Goal: Task Accomplishment & Management: Manage account settings

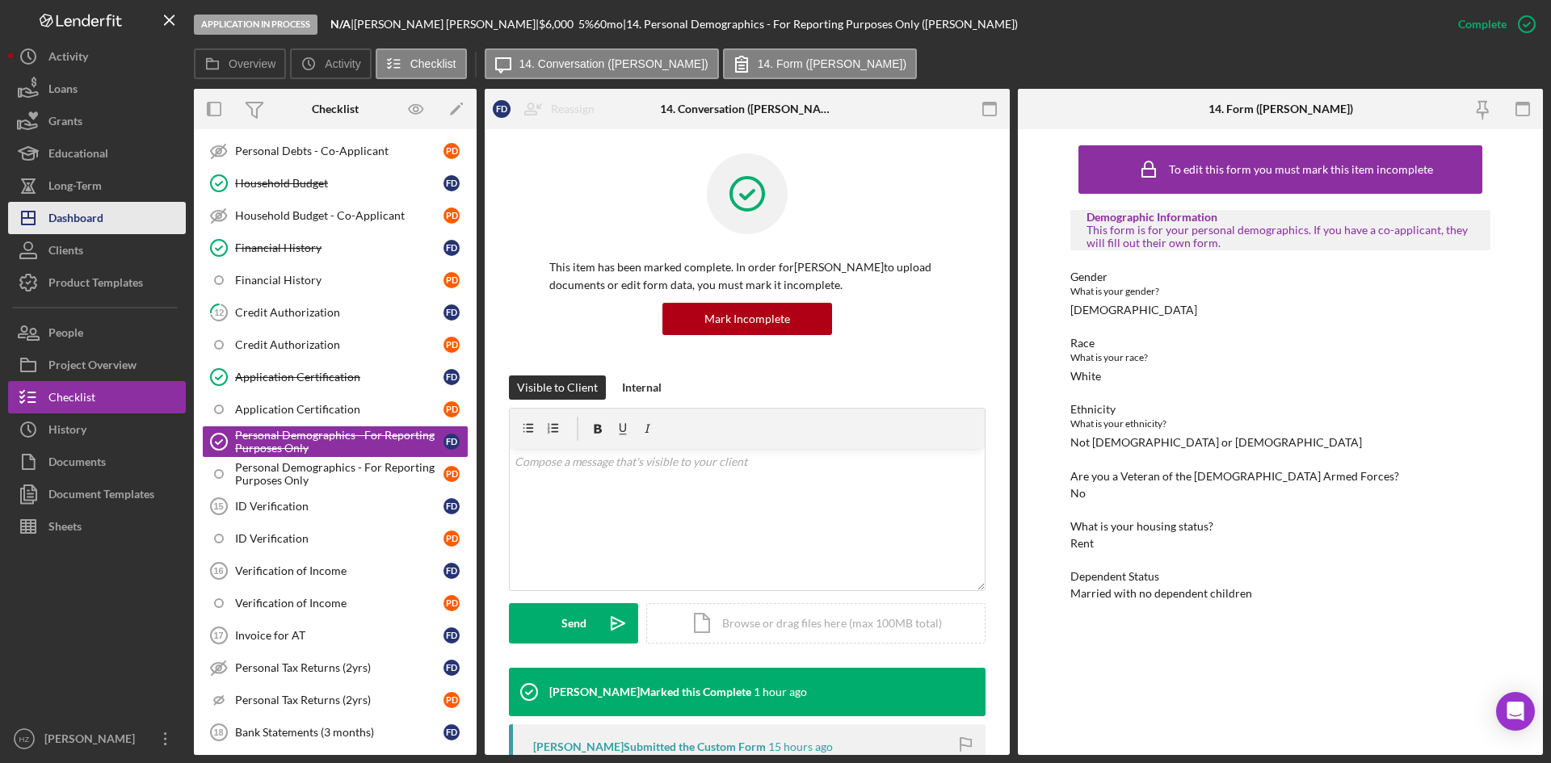
click at [58, 220] on div "Dashboard" at bounding box center [75, 220] width 55 height 36
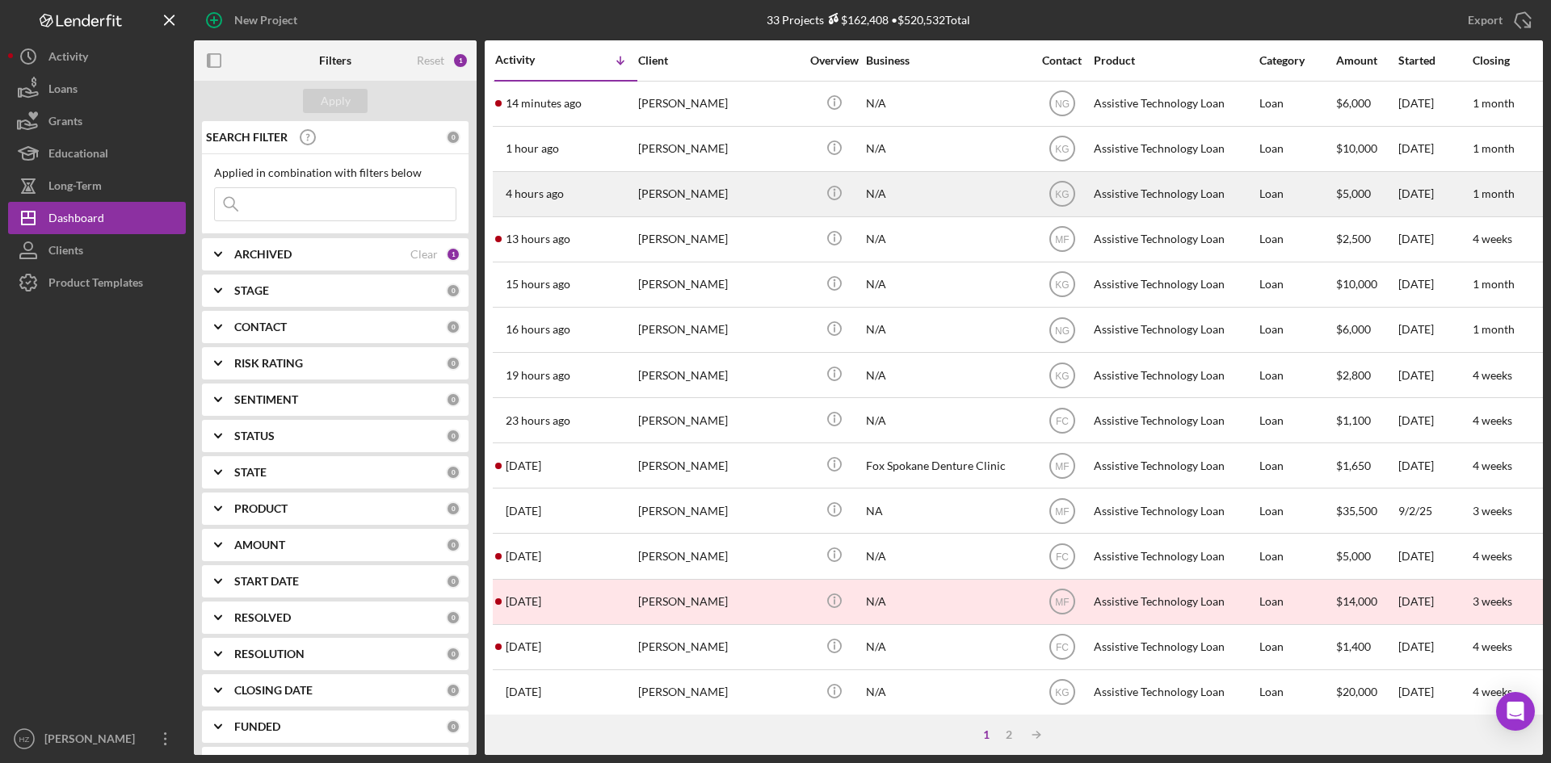
click at [699, 193] on div "[PERSON_NAME]" at bounding box center [719, 194] width 162 height 43
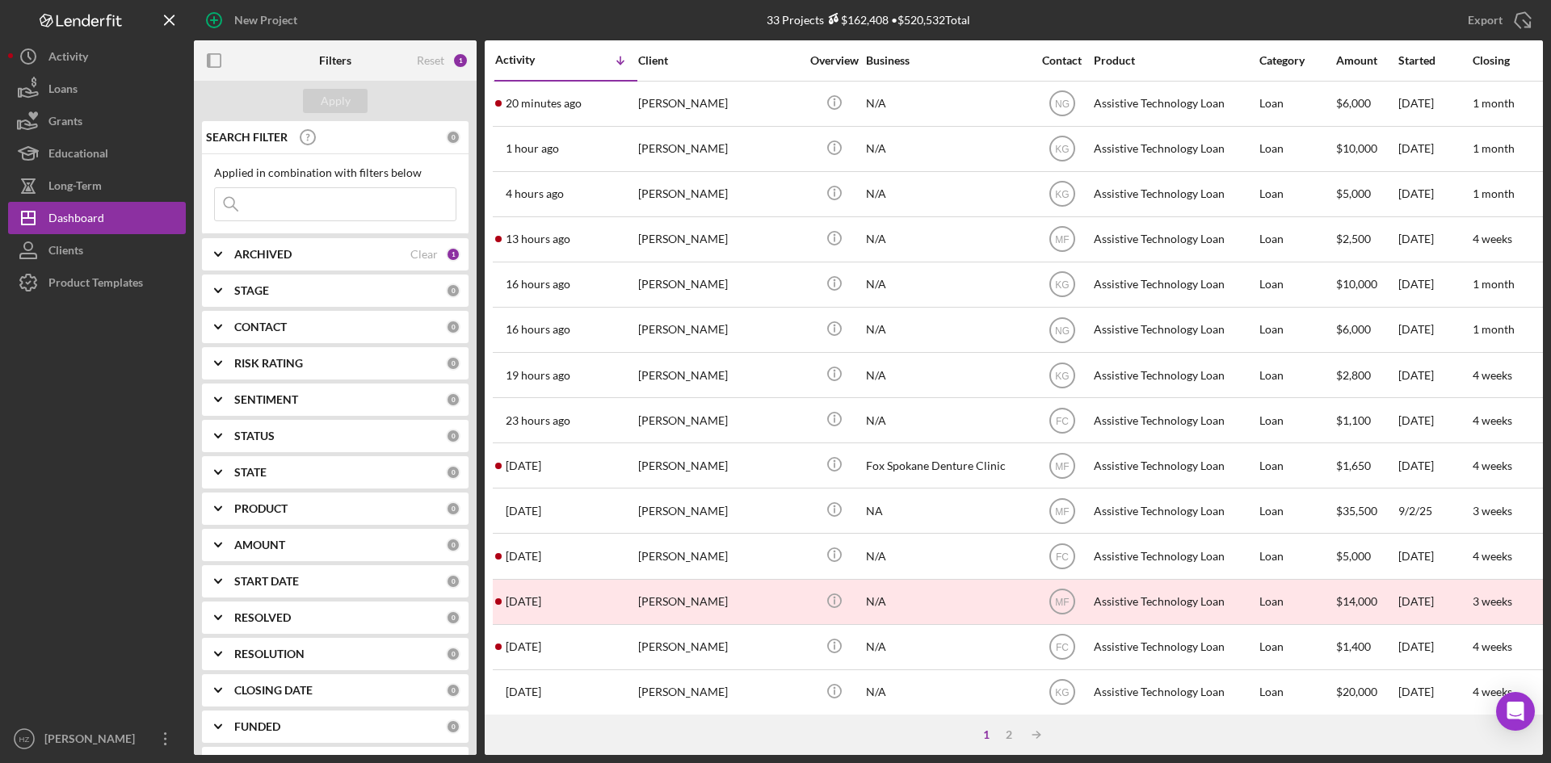
scroll to position [36, 0]
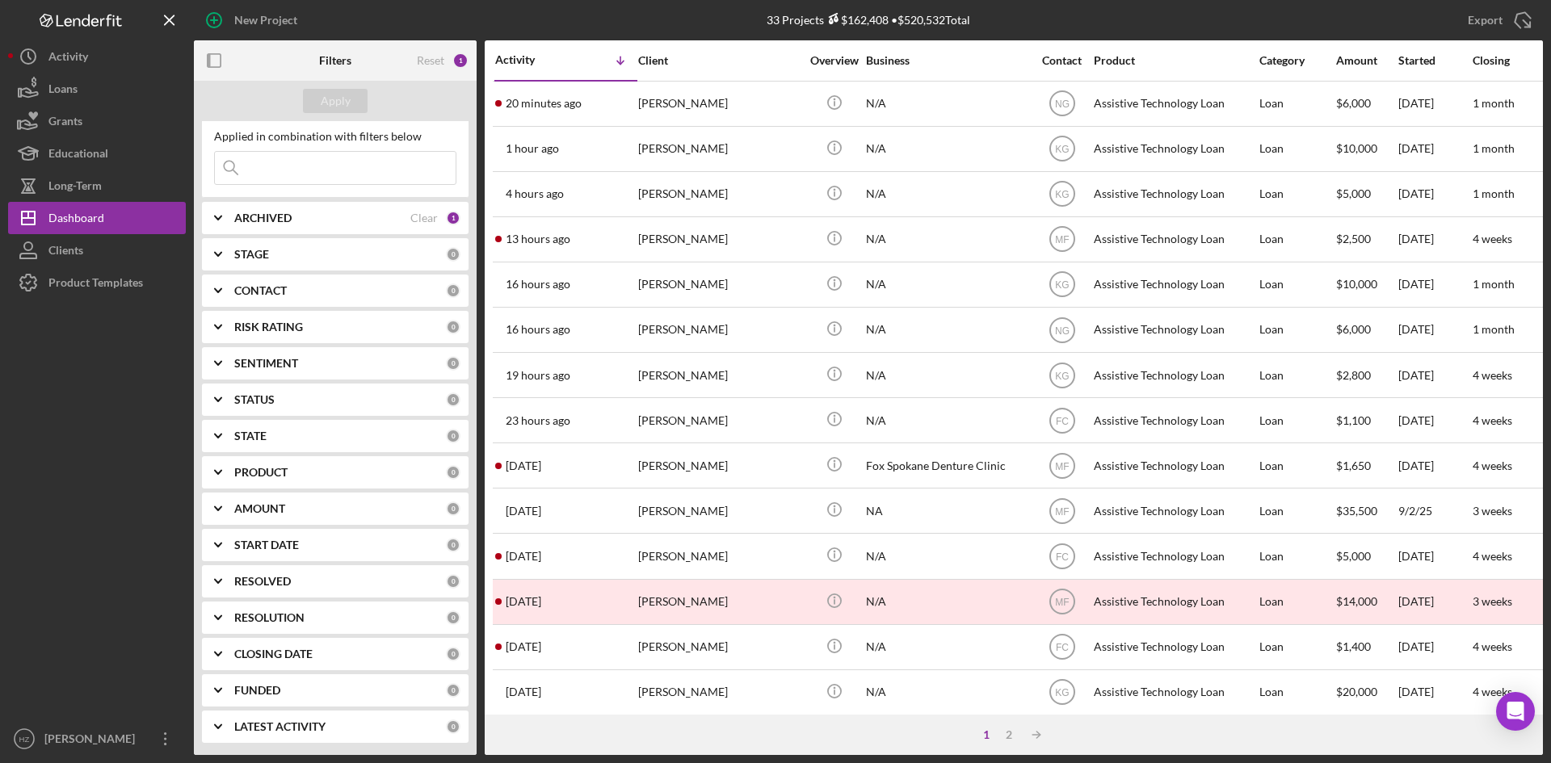
click at [219, 657] on icon "Icon/Expander" at bounding box center [218, 654] width 40 height 40
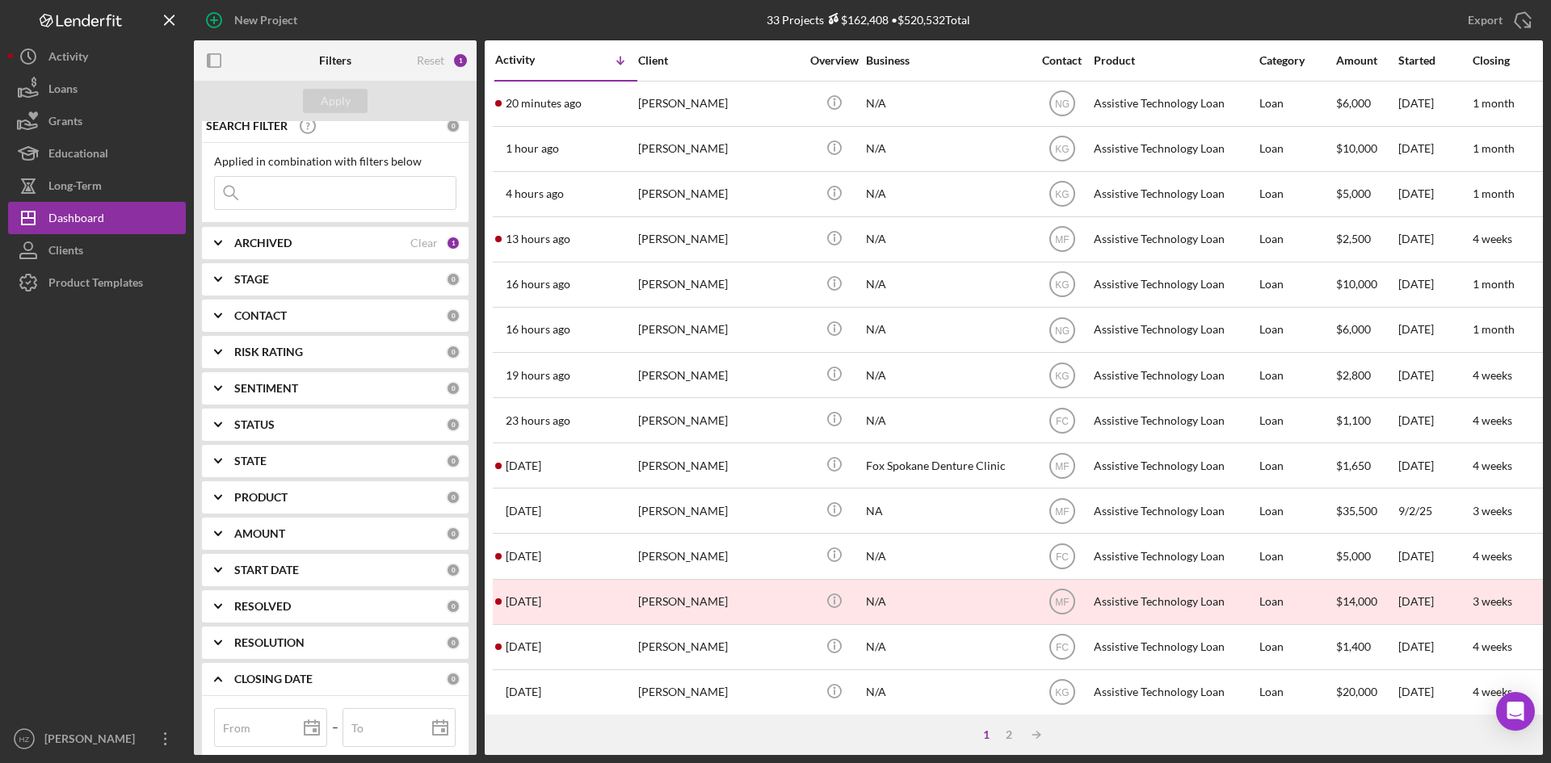
scroll to position [0, 0]
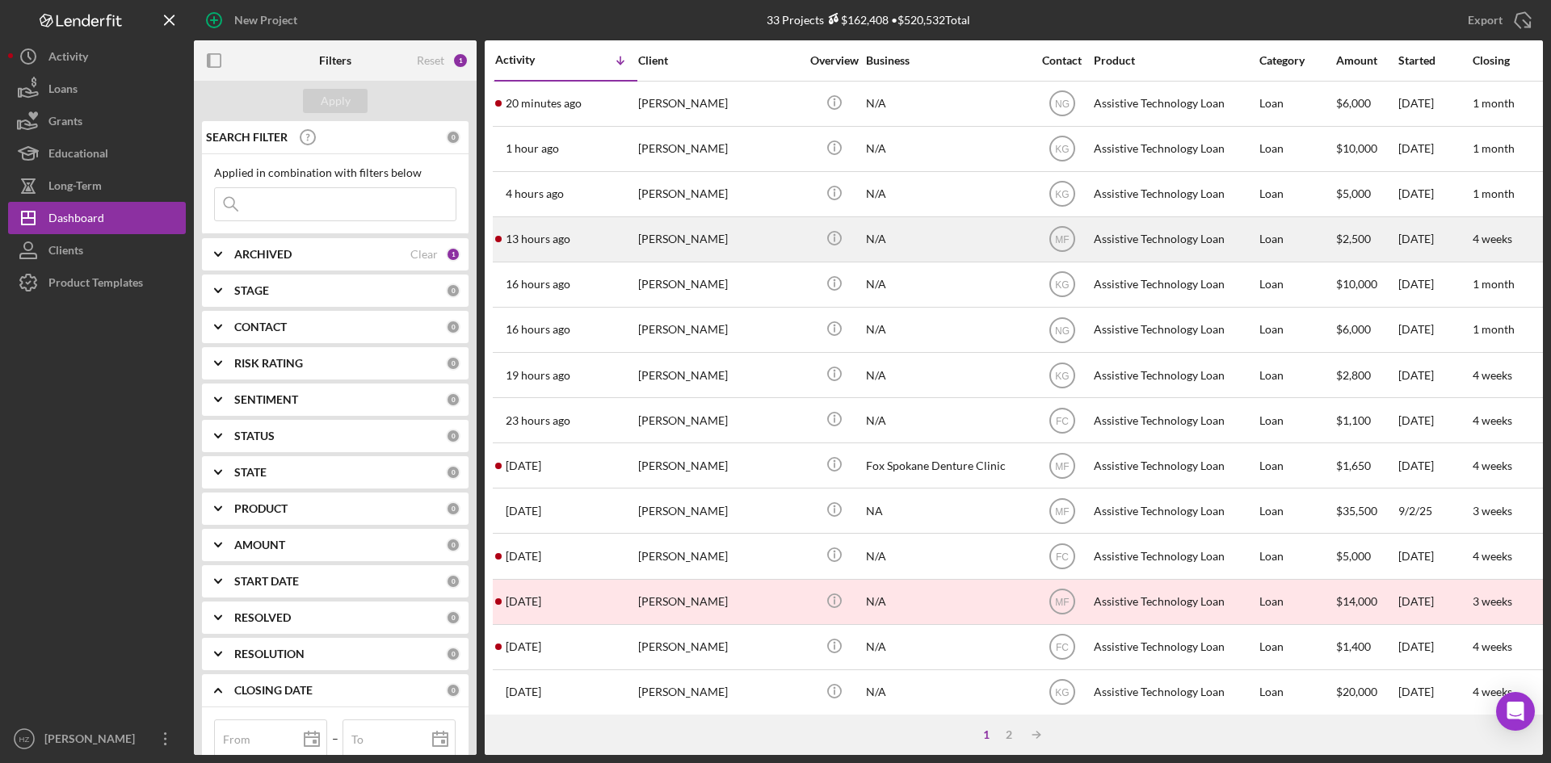
click at [691, 245] on div "[PERSON_NAME]" at bounding box center [719, 239] width 162 height 43
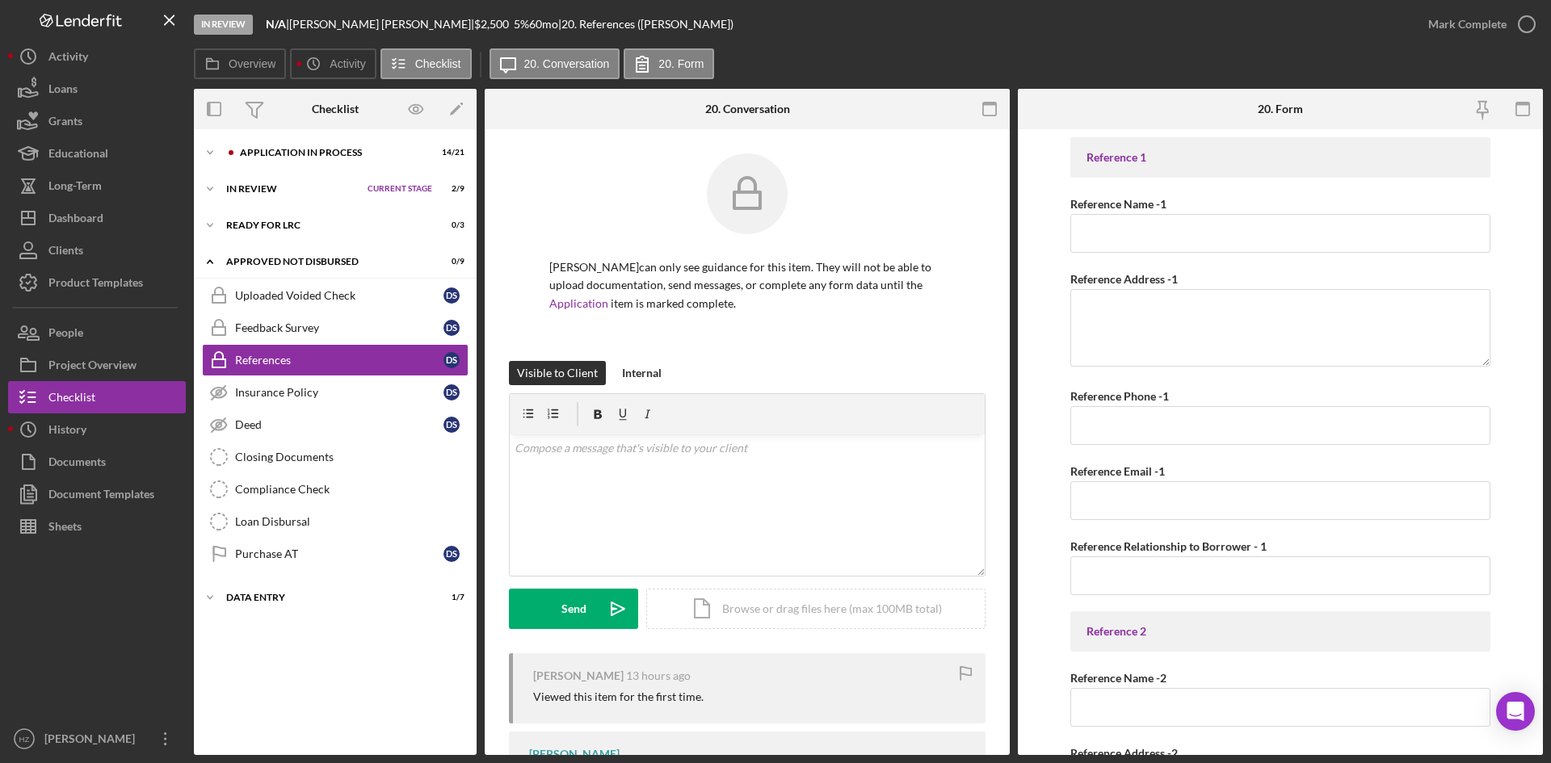
click at [813, 345] on div "[PERSON_NAME] can only see guidance for this item. They will not be able to upl…" at bounding box center [747, 257] width 477 height 208
click at [271, 460] on div "Closing Documents" at bounding box center [351, 457] width 233 height 13
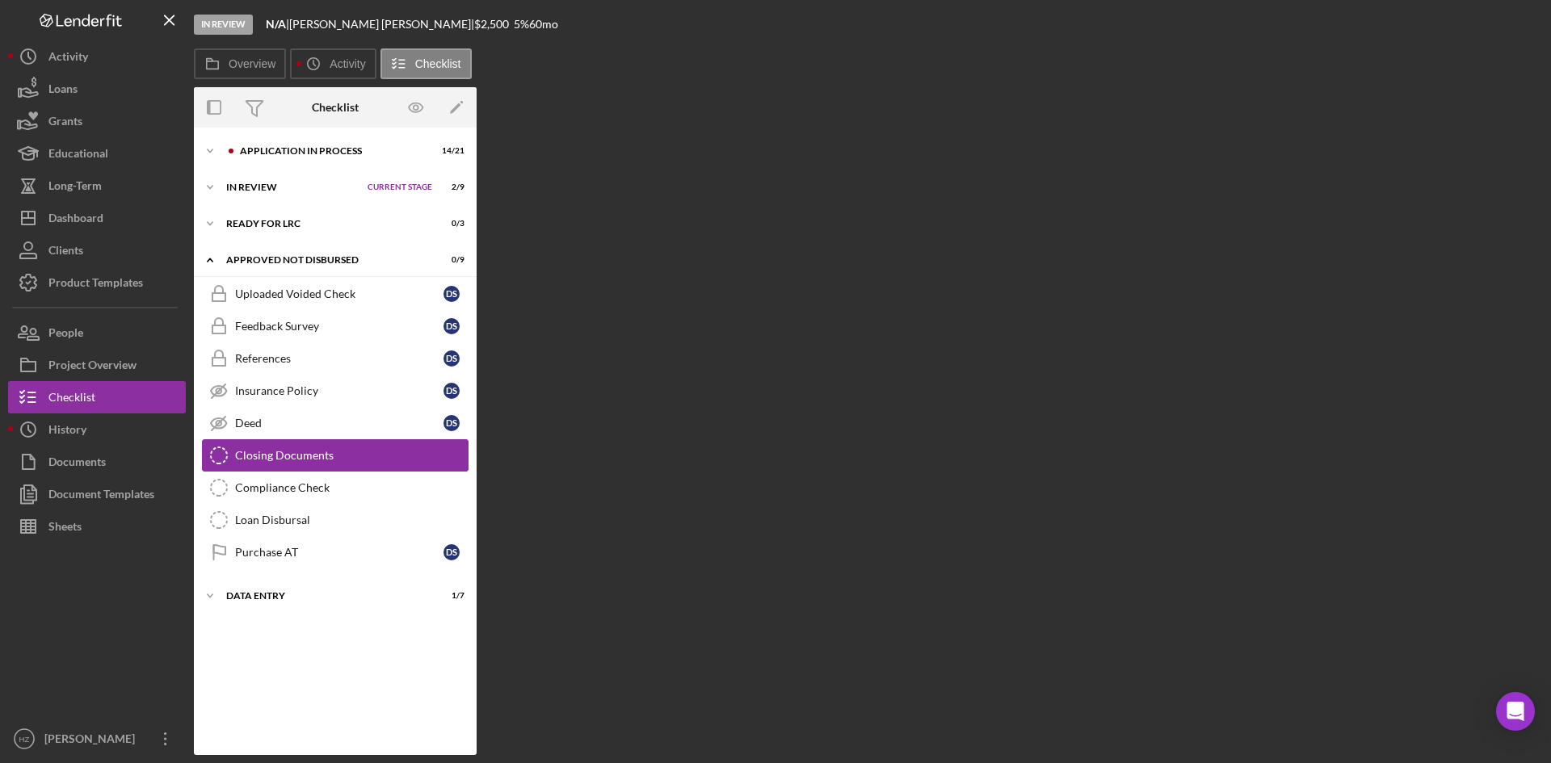
click at [271, 460] on div "Closing Documents" at bounding box center [351, 455] width 233 height 13
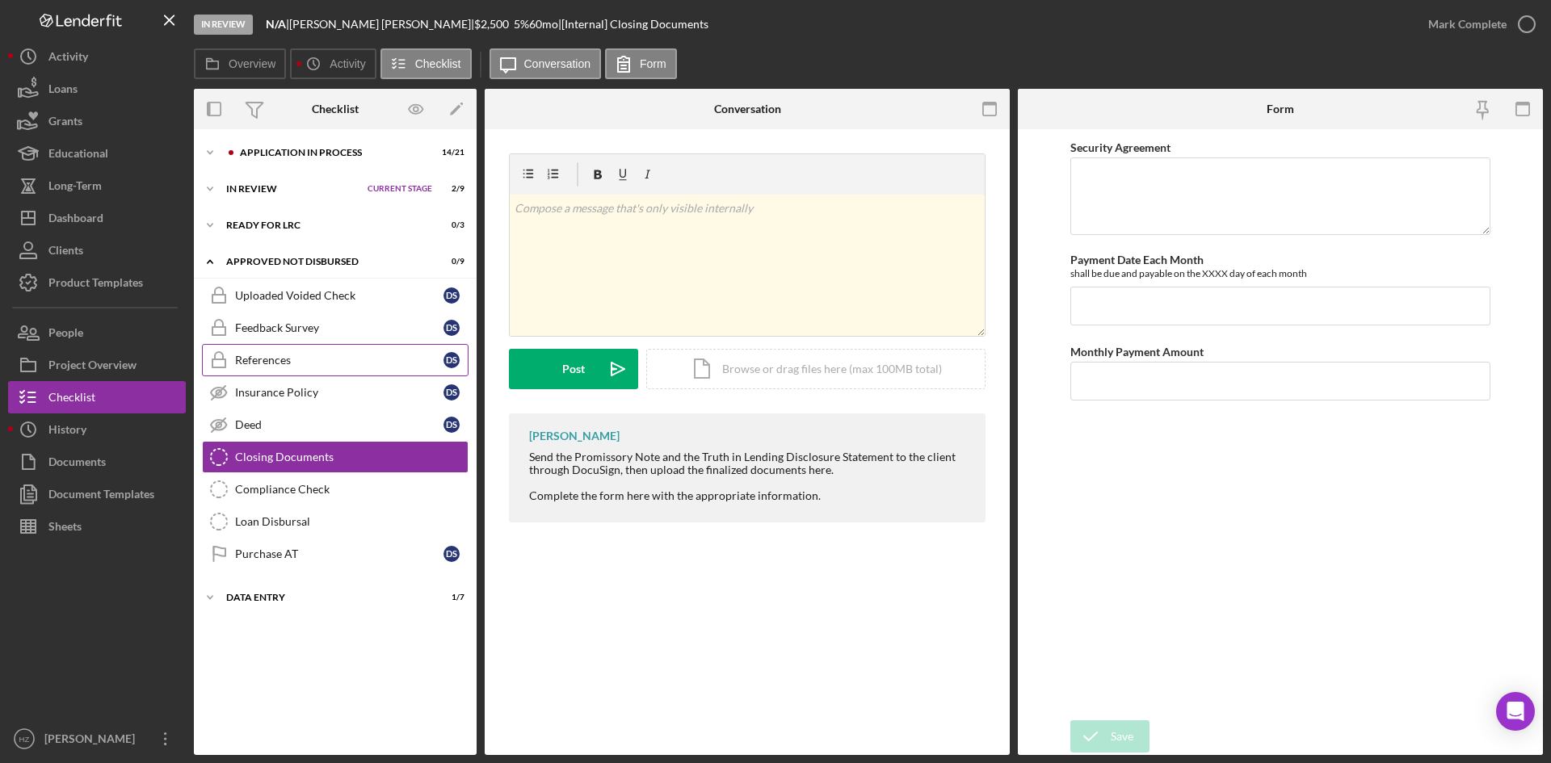
click at [275, 367] on div "References" at bounding box center [339, 360] width 208 height 13
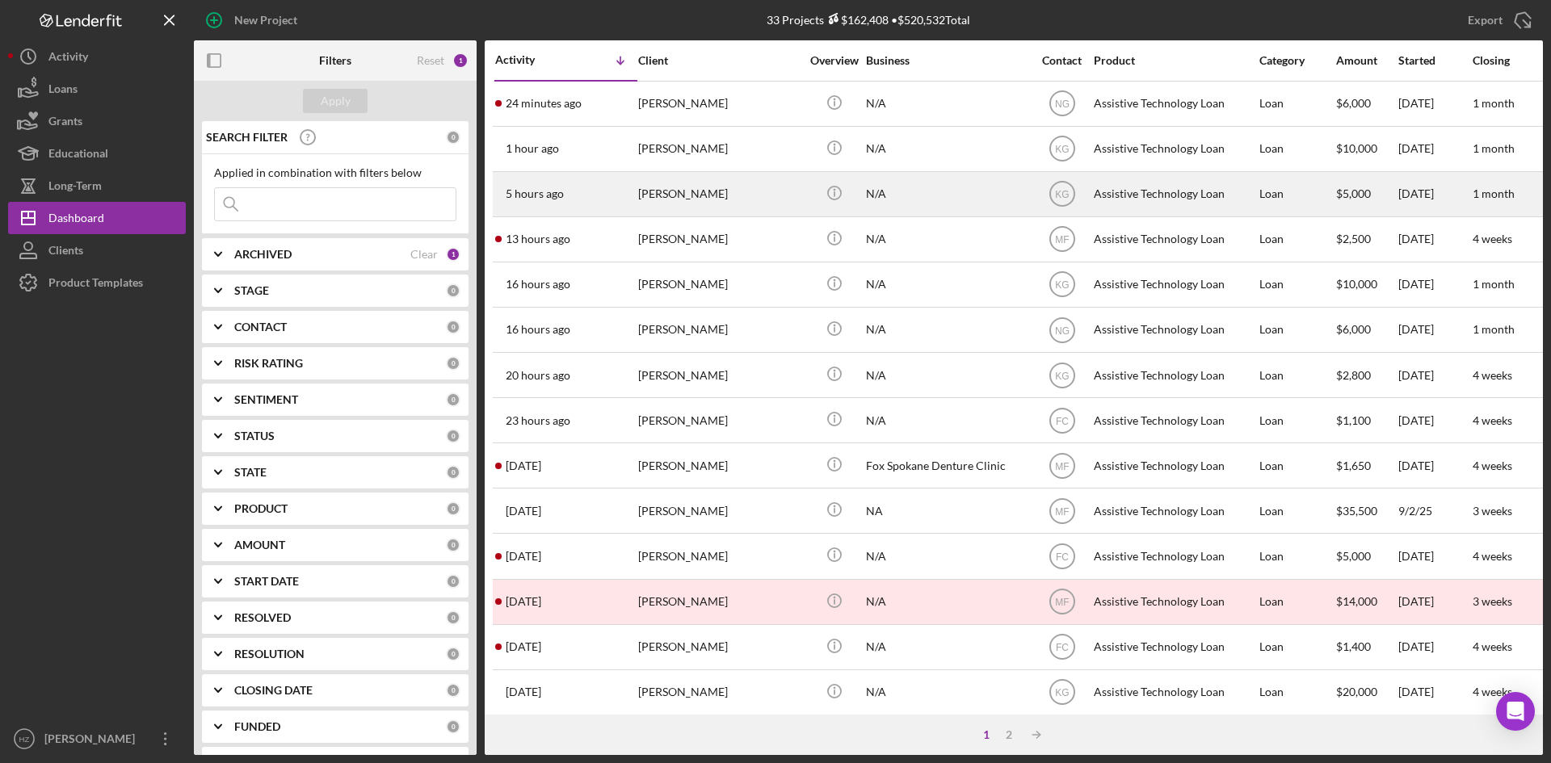
click at [689, 195] on div "[PERSON_NAME]" at bounding box center [719, 194] width 162 height 43
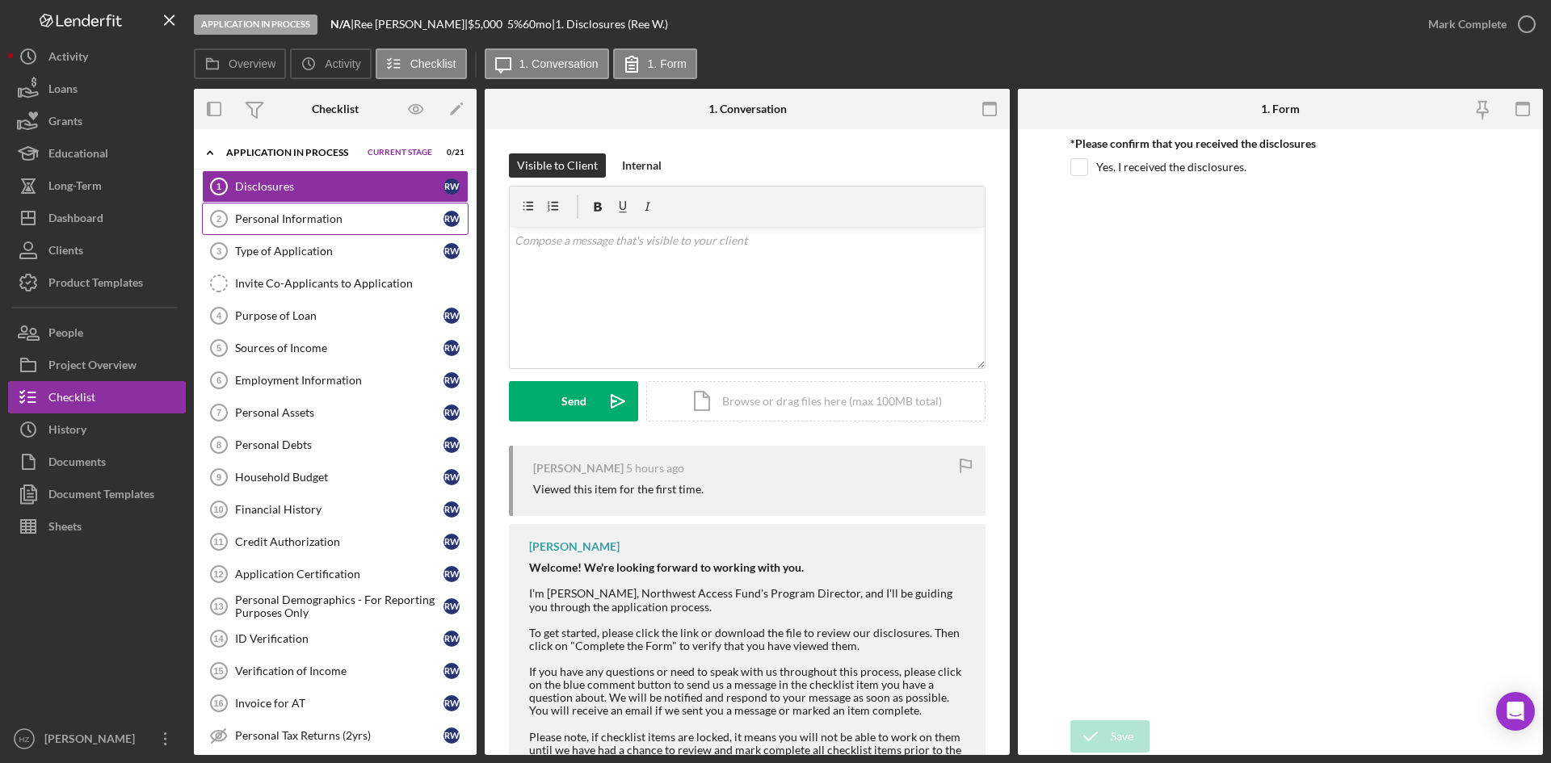
click at [254, 216] on div "Personal Information" at bounding box center [339, 218] width 208 height 13
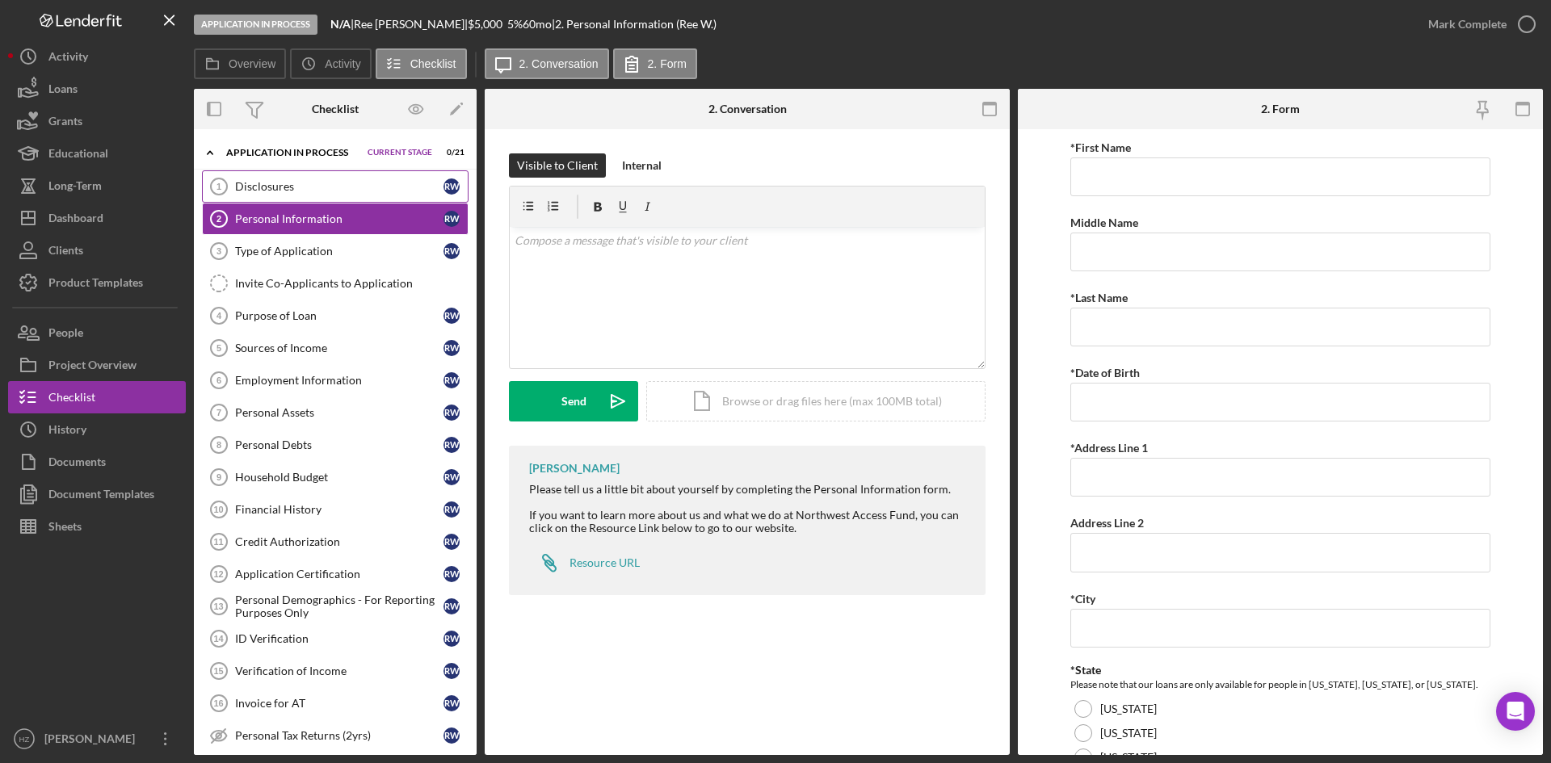
click at [258, 185] on div "Disclosures" at bounding box center [339, 186] width 208 height 13
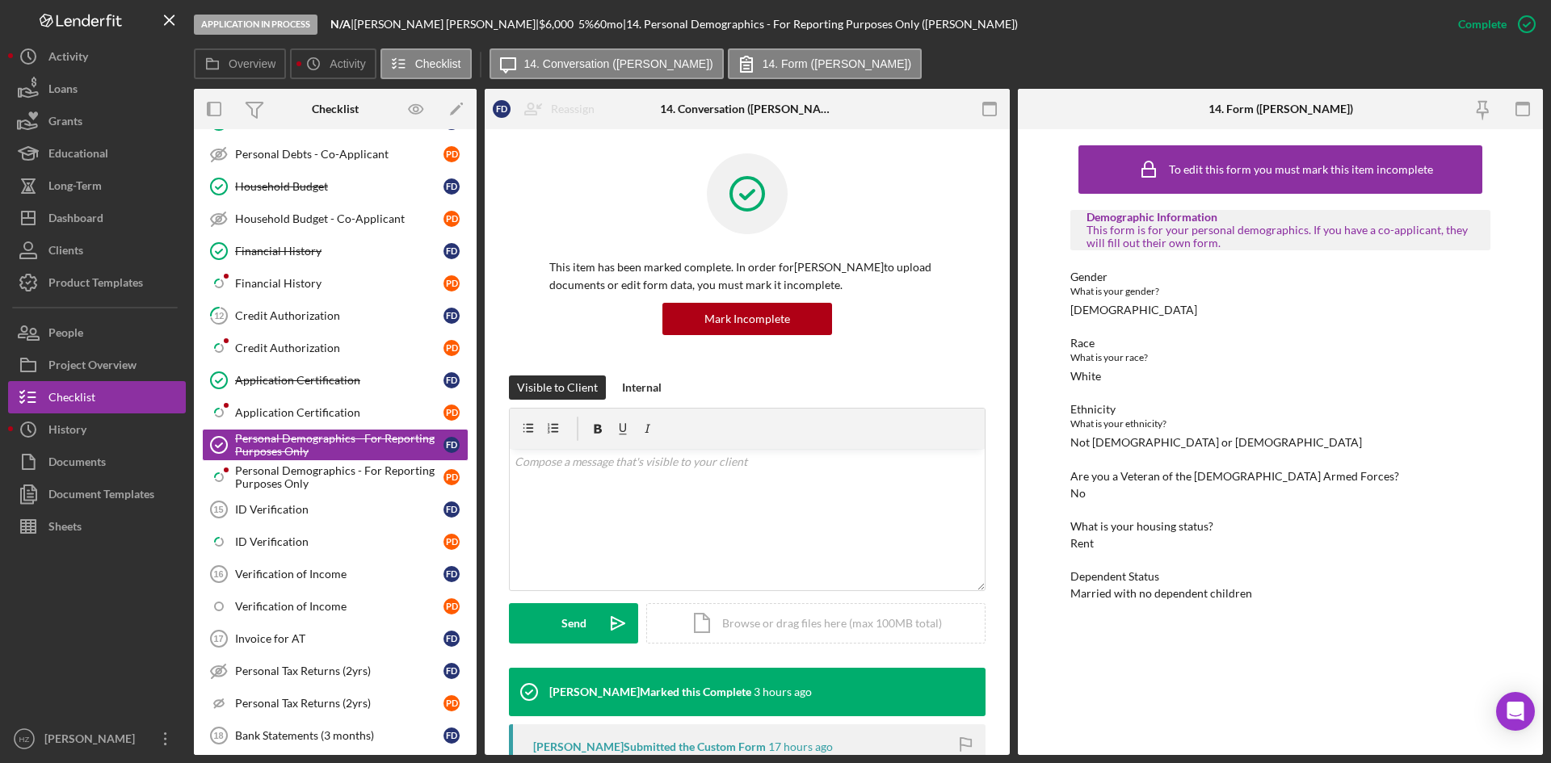
scroll to position [523, 0]
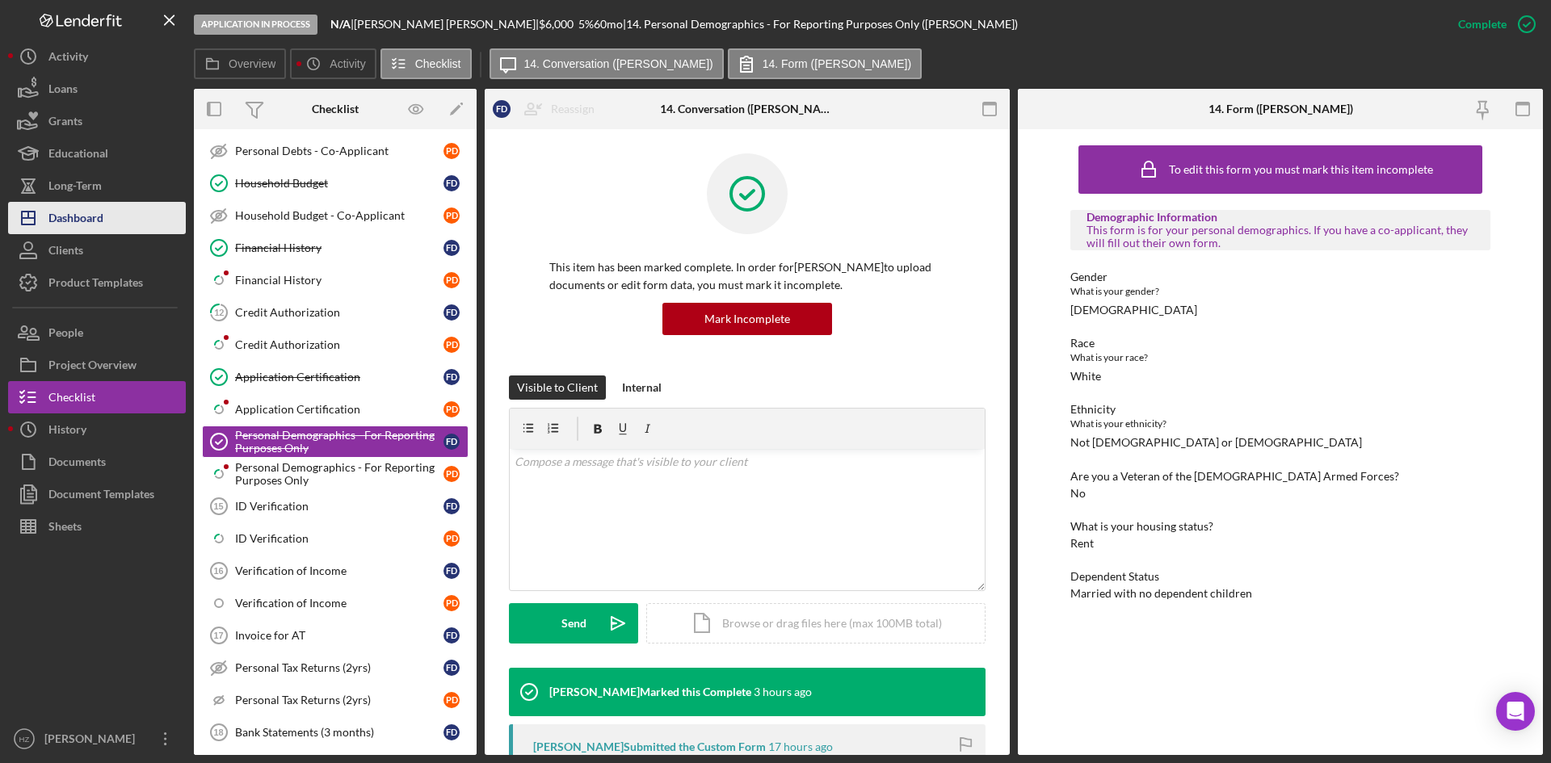
click at [67, 220] on div "Dashboard" at bounding box center [75, 220] width 55 height 36
